Goal: Information Seeking & Learning: Learn about a topic

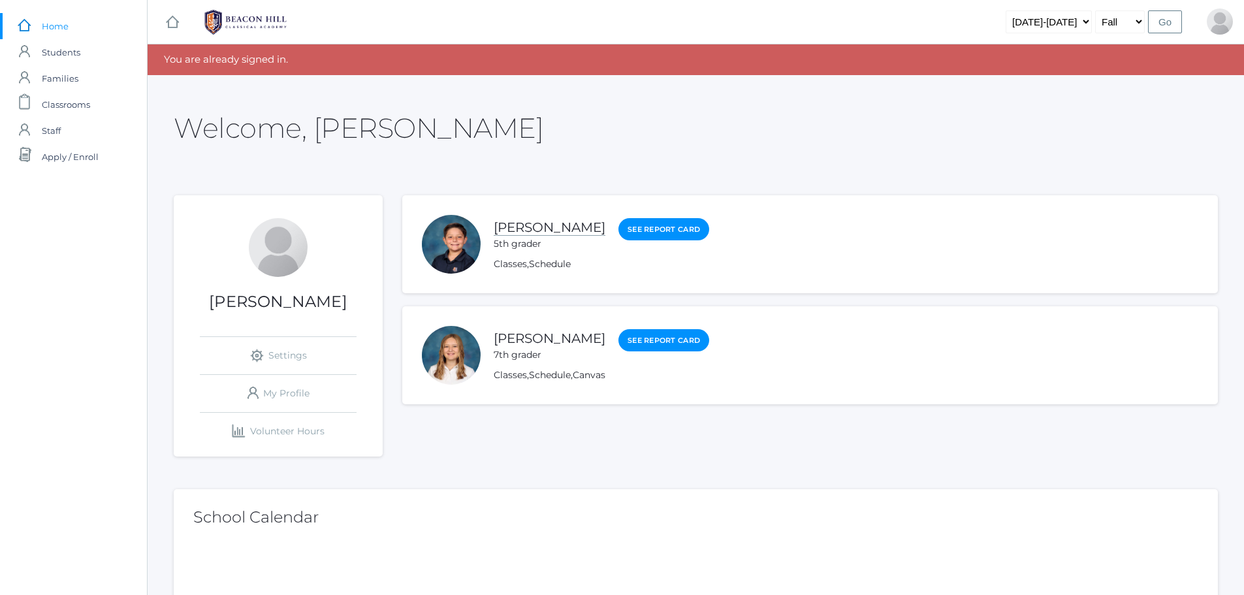
click at [548, 223] on link "[PERSON_NAME]" at bounding box center [550, 227] width 112 height 16
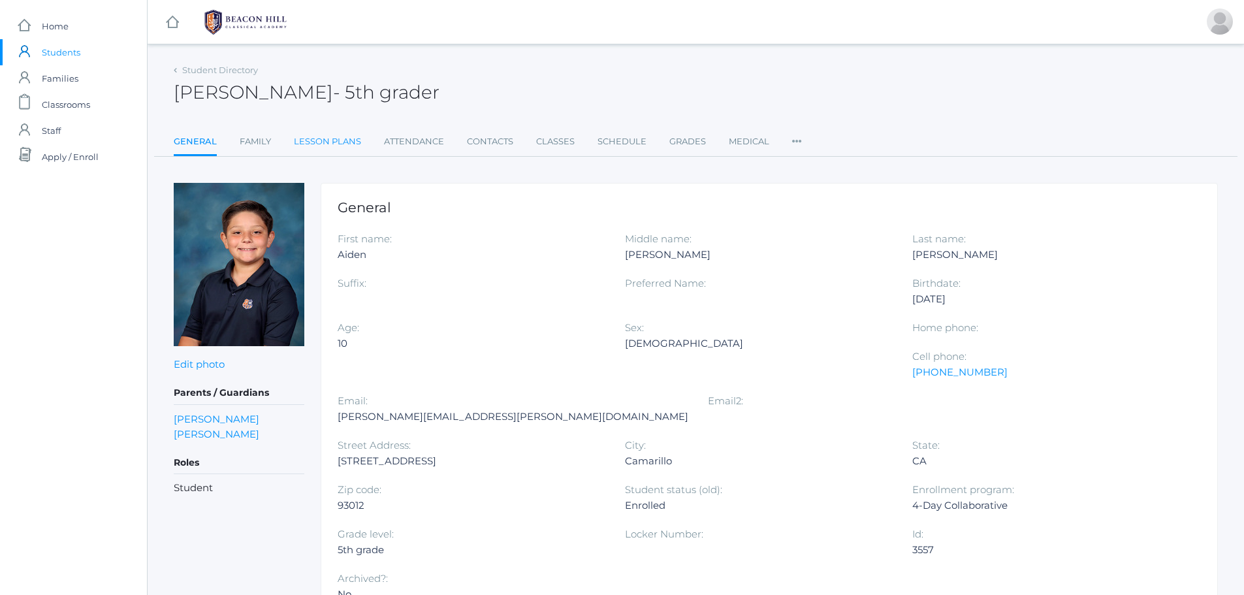
click at [321, 144] on link "Lesson Plans" at bounding box center [327, 142] width 67 height 26
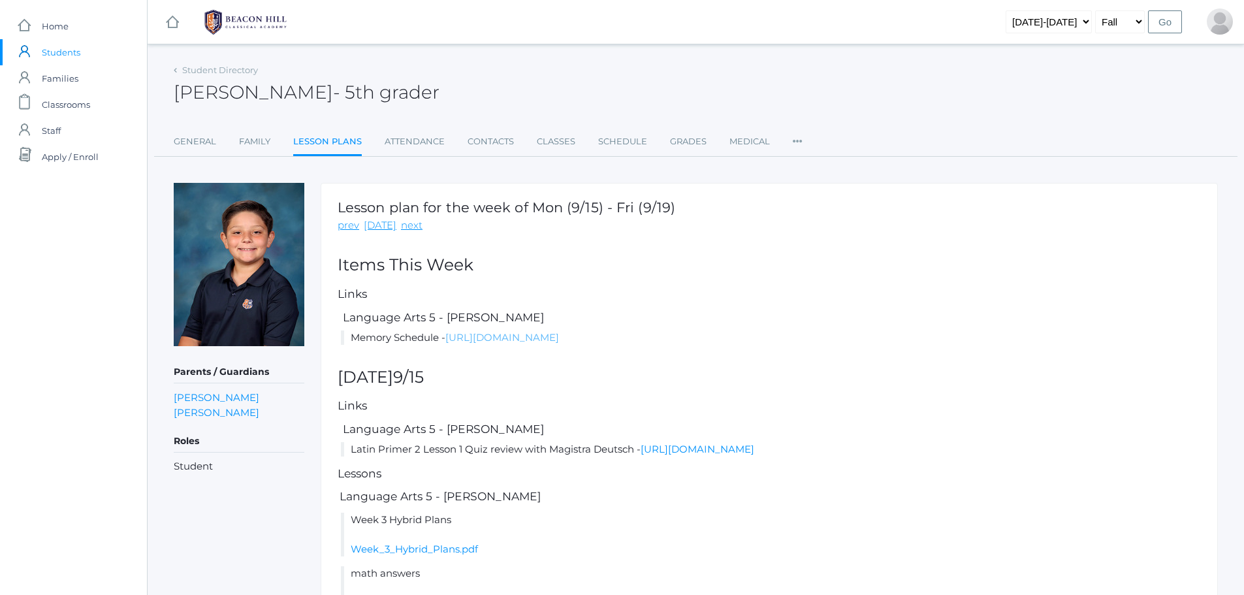
click at [559, 338] on link "[URL][DOMAIN_NAME]" at bounding box center [502, 337] width 114 height 12
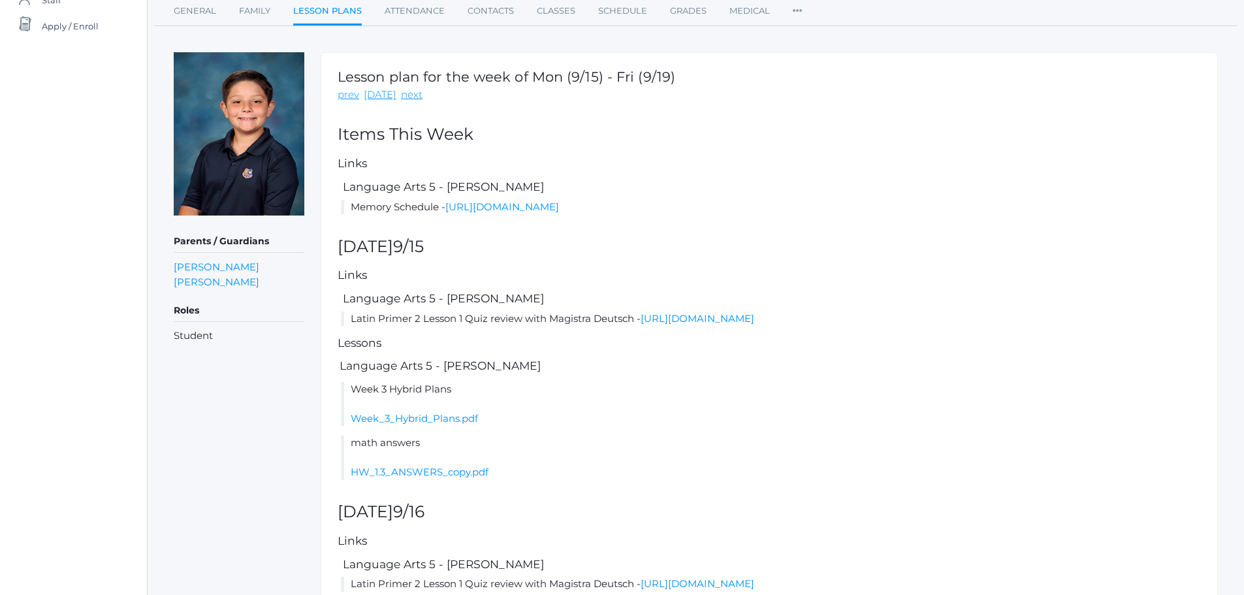
scroll to position [196, 0]
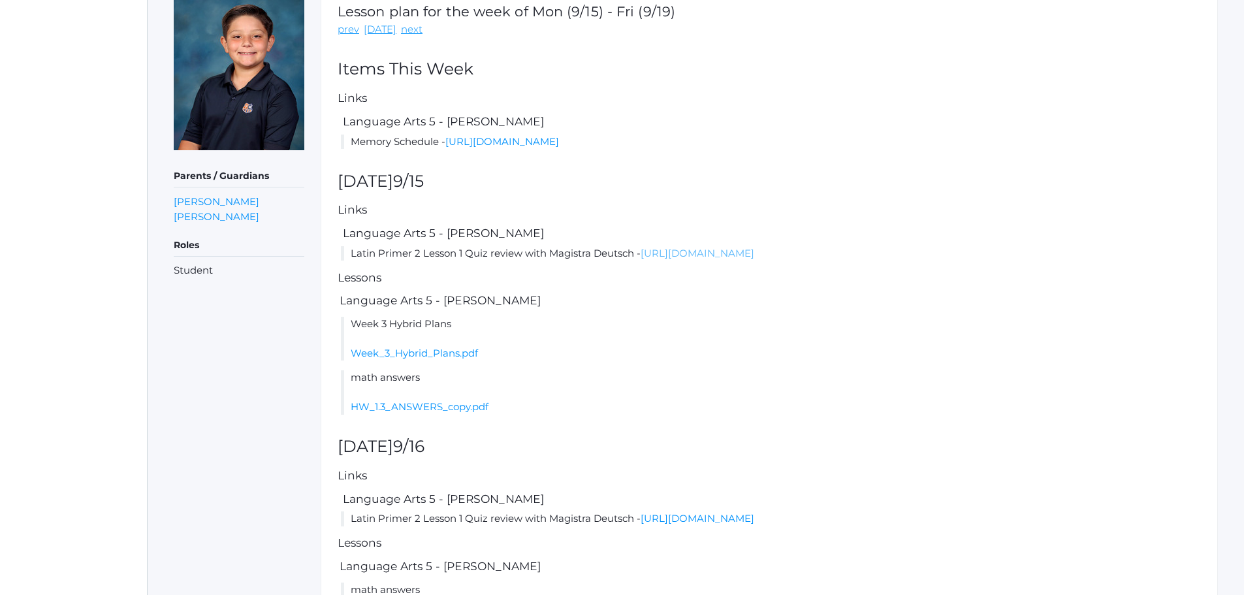
click at [692, 257] on link "[URL][DOMAIN_NAME]" at bounding box center [698, 253] width 114 height 12
click at [423, 353] on link "Week_3_Hybrid_Plans.pdf" at bounding box center [414, 353] width 127 height 12
click at [427, 409] on link "HW_1.3_ANSWERS_copy.pdf" at bounding box center [420, 406] width 138 height 12
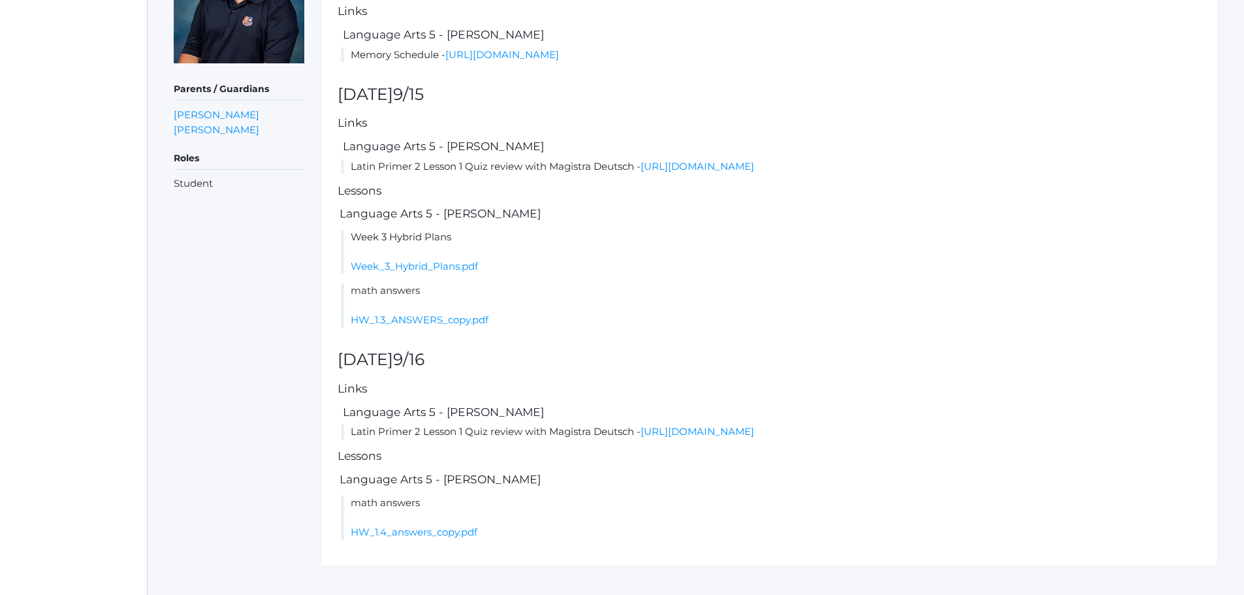
scroll to position [301, 0]
